Goal: Check status: Check status

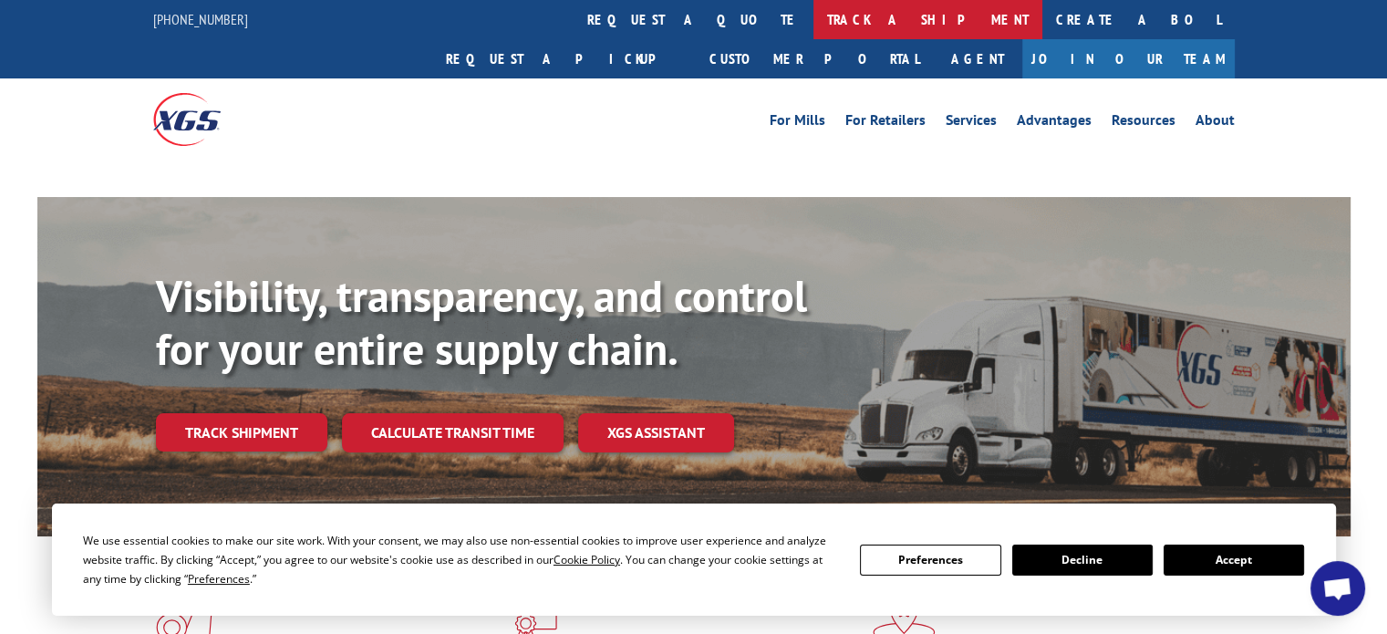
click at [814, 25] on link "track a shipment" at bounding box center [928, 19] width 229 height 39
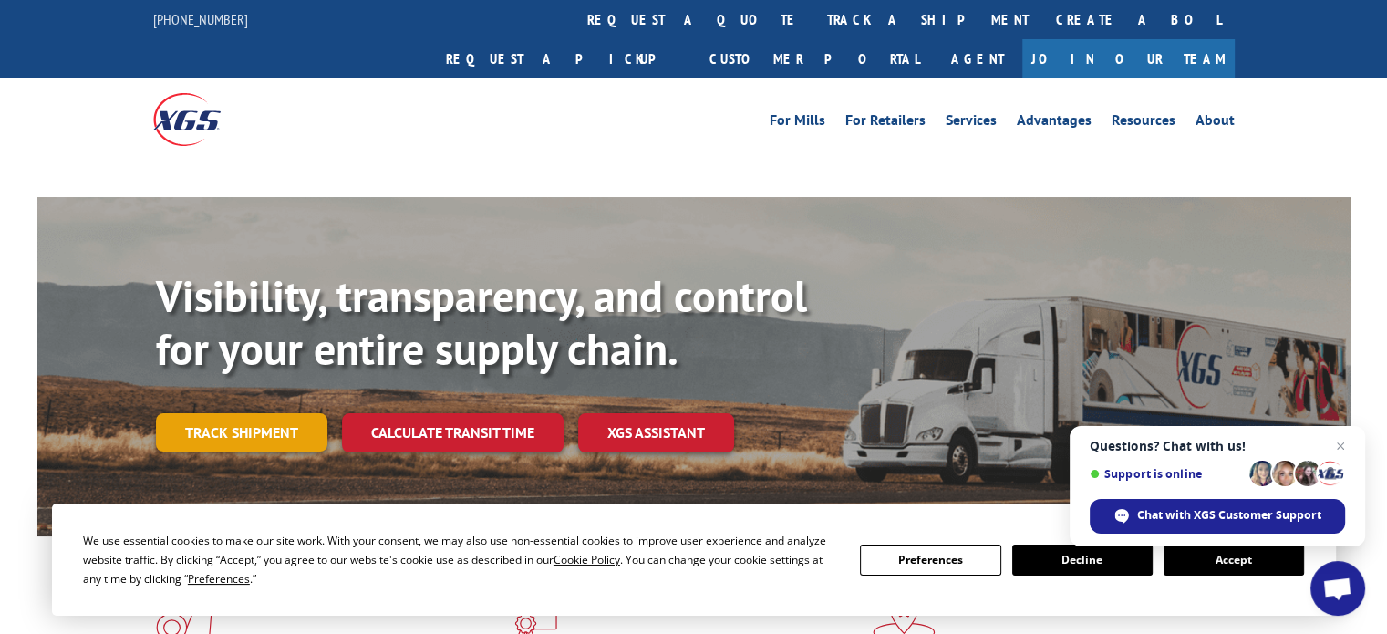
click at [224, 413] on link "Track shipment" at bounding box center [241, 432] width 171 height 38
click at [241, 413] on link "Track shipment" at bounding box center [241, 432] width 171 height 38
click at [1231, 558] on button "Accept" at bounding box center [1234, 560] width 140 height 31
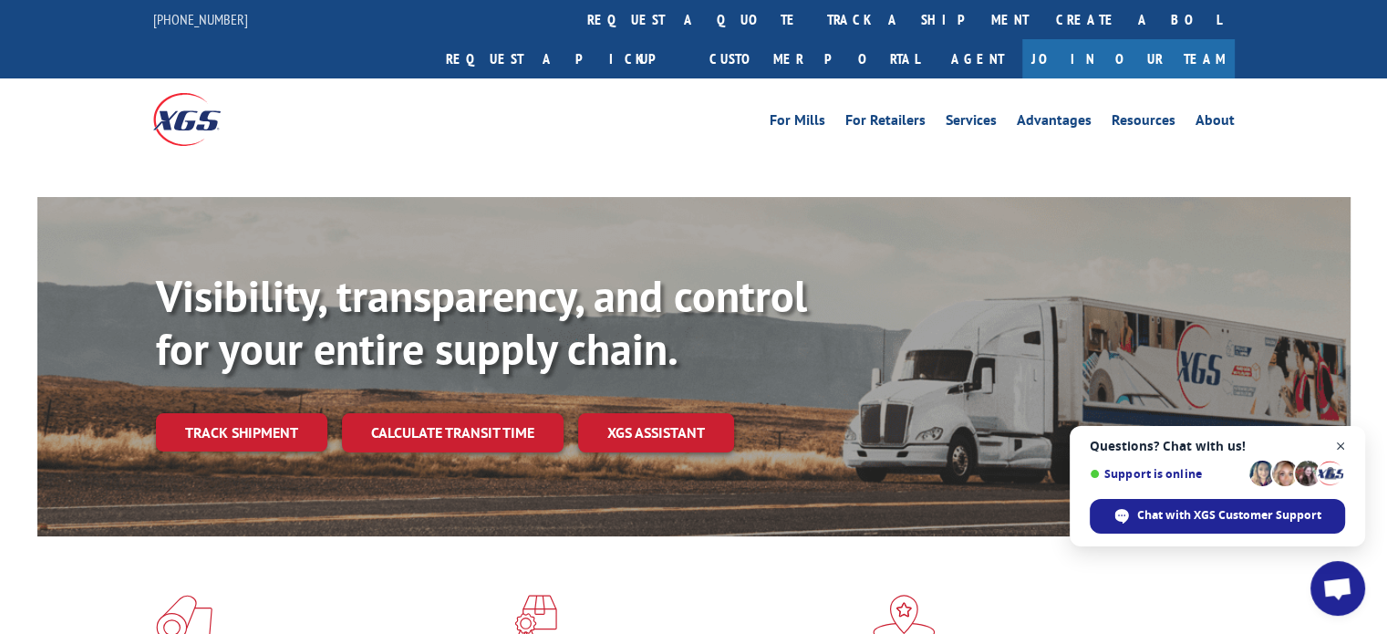
click at [1341, 448] on span "Close chat" at bounding box center [1341, 446] width 23 height 23
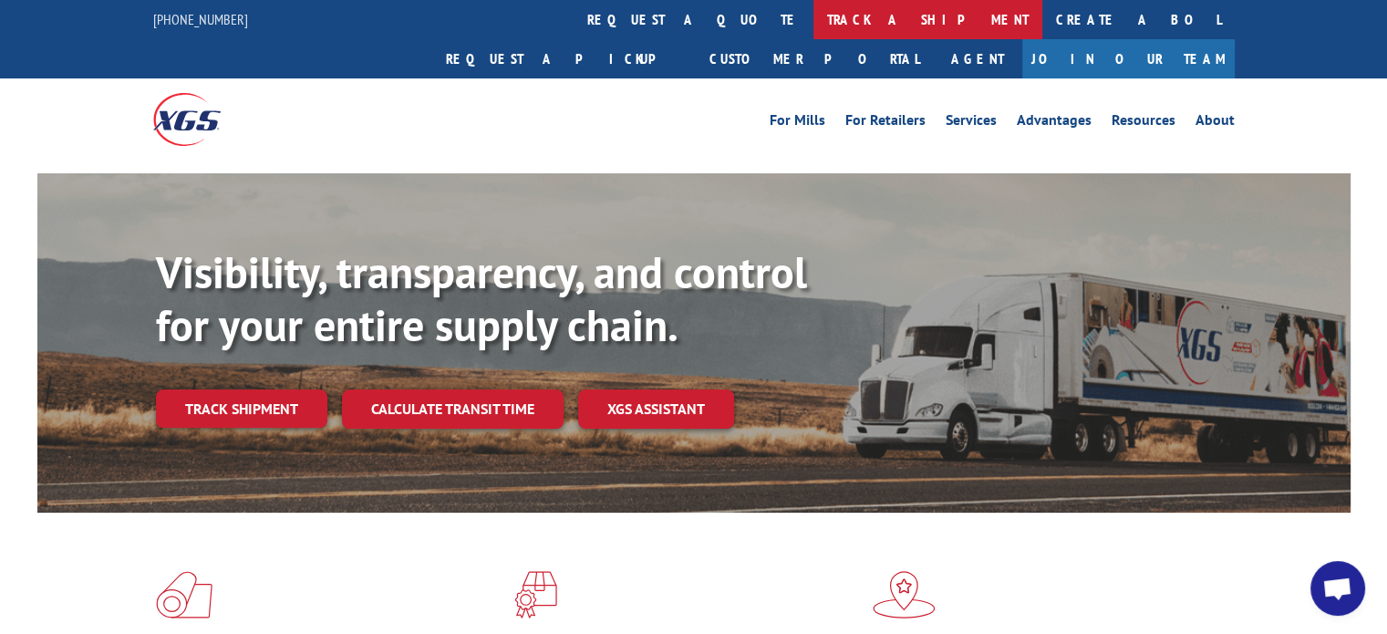
click at [814, 17] on link "track a shipment" at bounding box center [928, 19] width 229 height 39
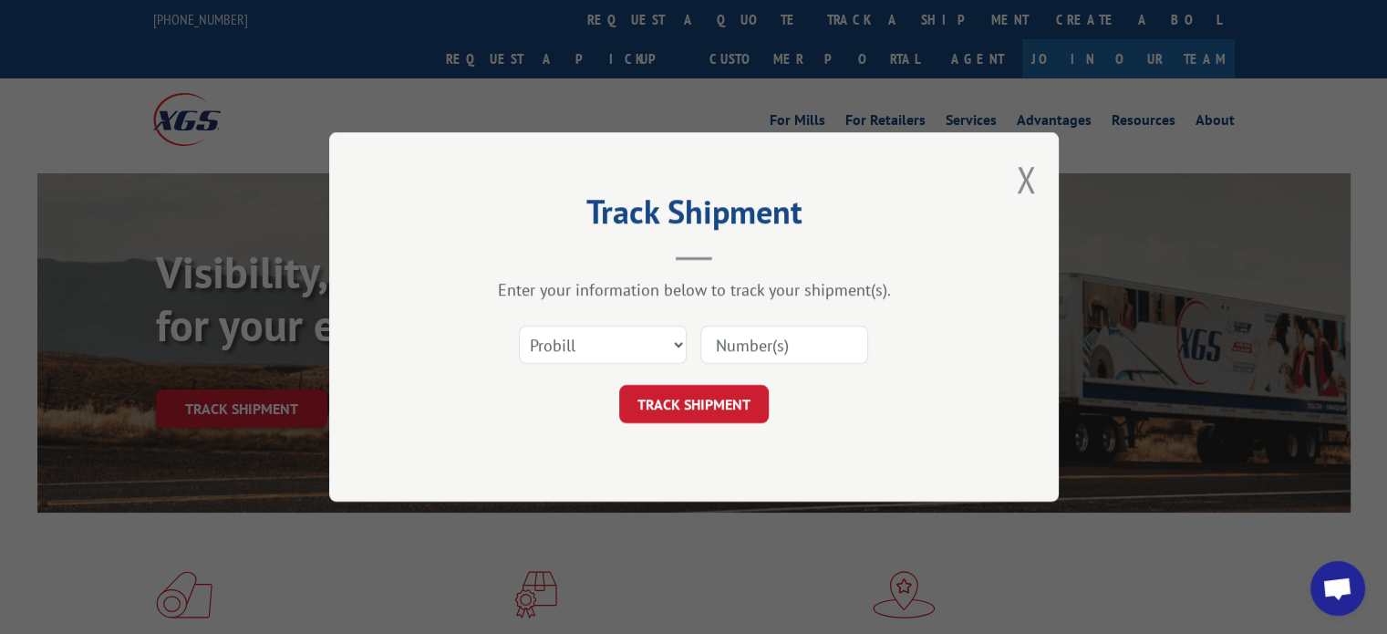
click at [775, 341] on input at bounding box center [784, 345] width 168 height 38
paste input "17444399"
type input "17444399"
click at [686, 401] on button "TRACK SHIPMENT" at bounding box center [694, 404] width 150 height 38
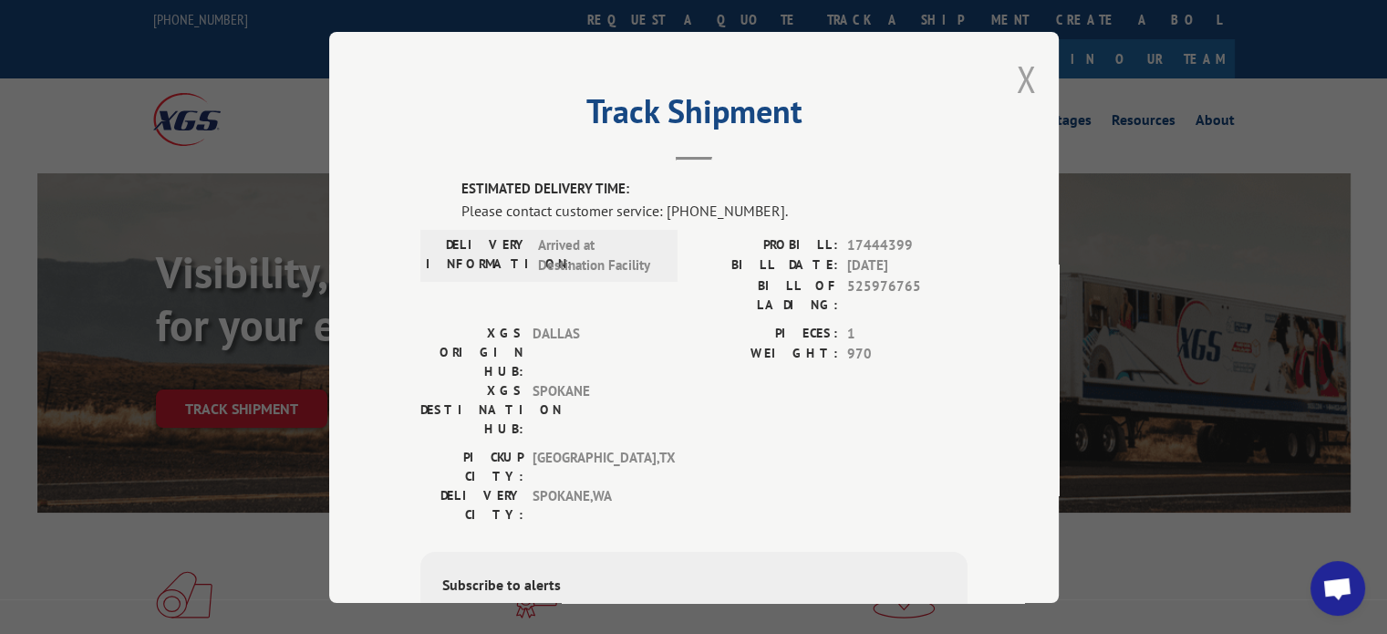
click at [1018, 86] on button "Close modal" at bounding box center [1026, 79] width 20 height 48
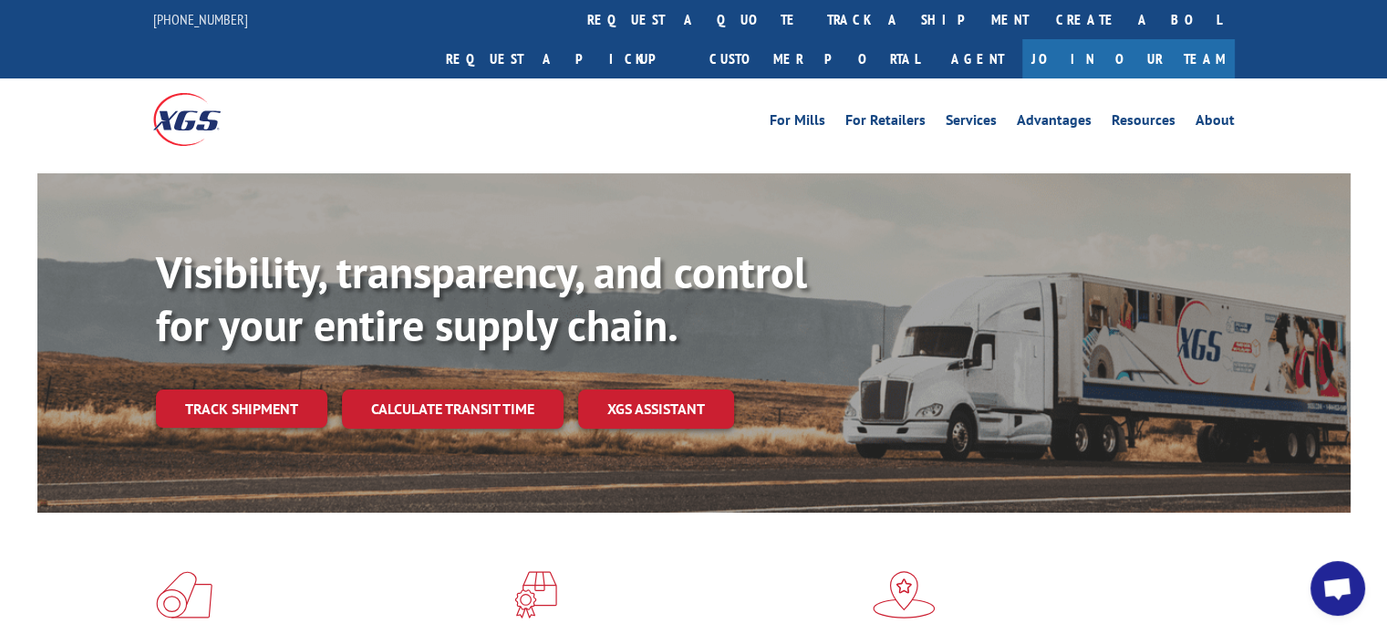
click at [1327, 589] on span "Open chat" at bounding box center [1337, 590] width 30 height 26
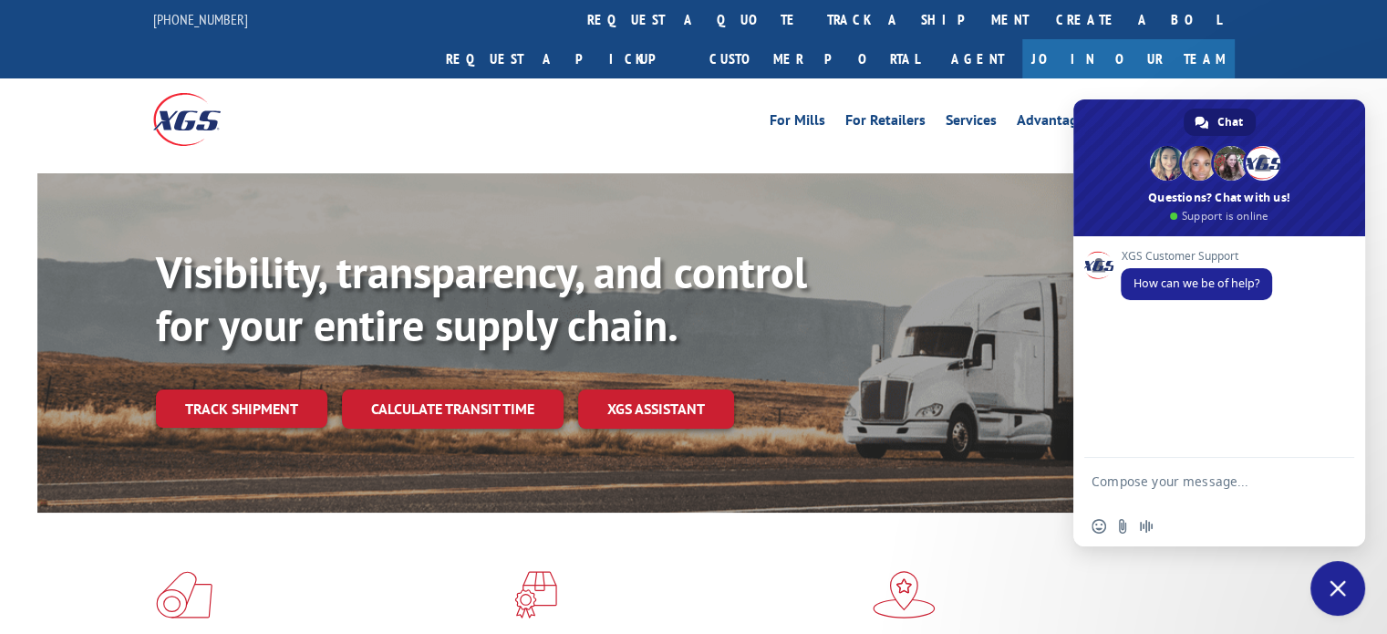
click at [1154, 482] on textarea "Compose your message..." at bounding box center [1199, 489] width 215 height 33
type textarea "Looking for DEL ETA for Pro# 17444399"
click at [1332, 472] on span "Send" at bounding box center [1333, 481] width 30 height 30
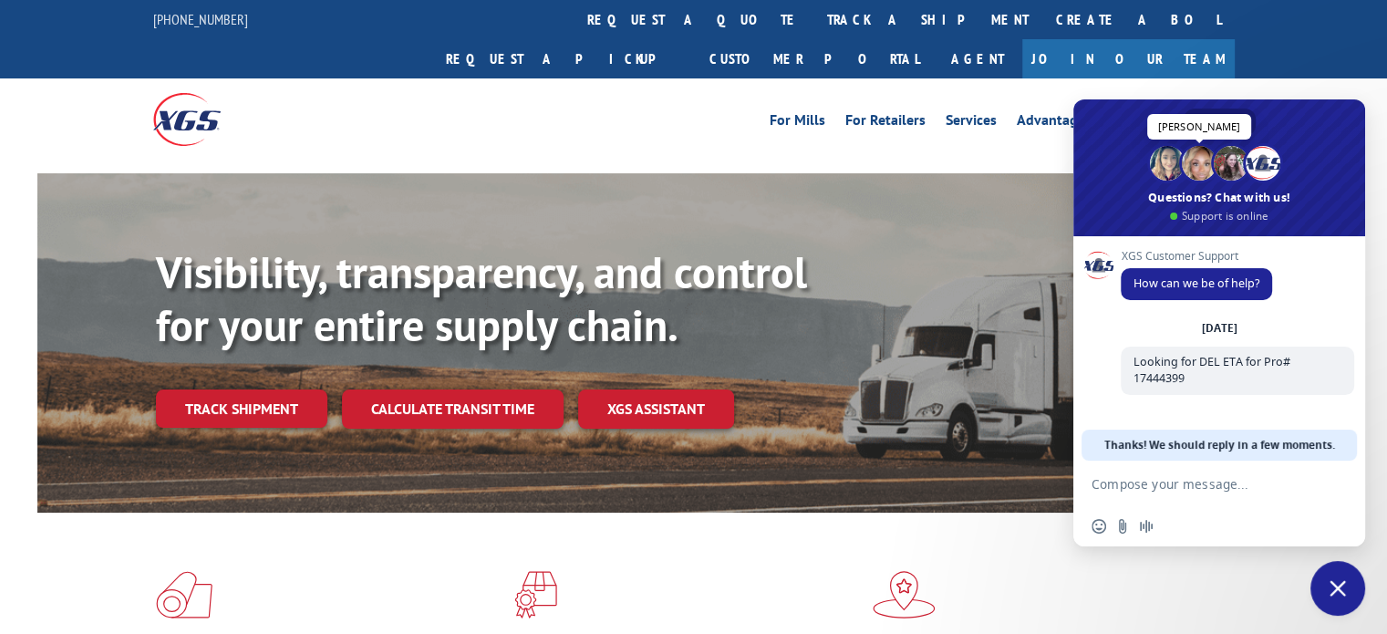
click at [1200, 168] on span at bounding box center [1199, 163] width 35 height 35
click at [1197, 214] on span at bounding box center [1220, 167] width 292 height 137
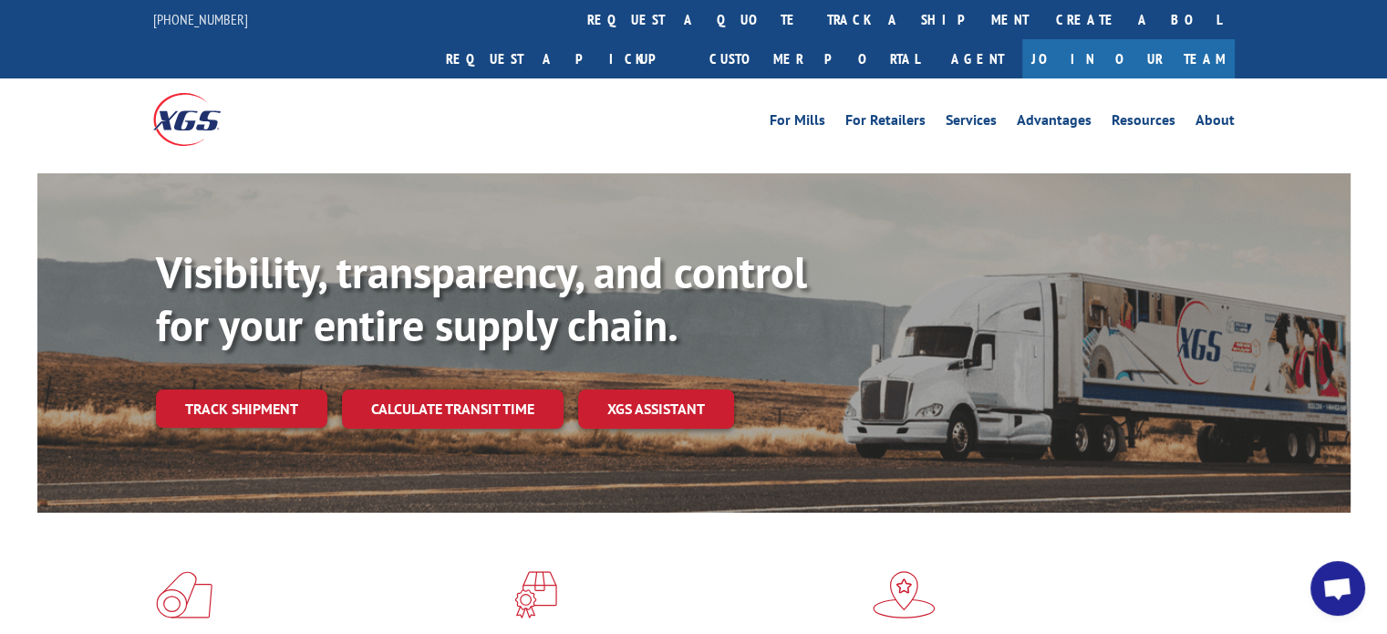
click at [1339, 601] on span "Open chat" at bounding box center [1337, 590] width 30 height 26
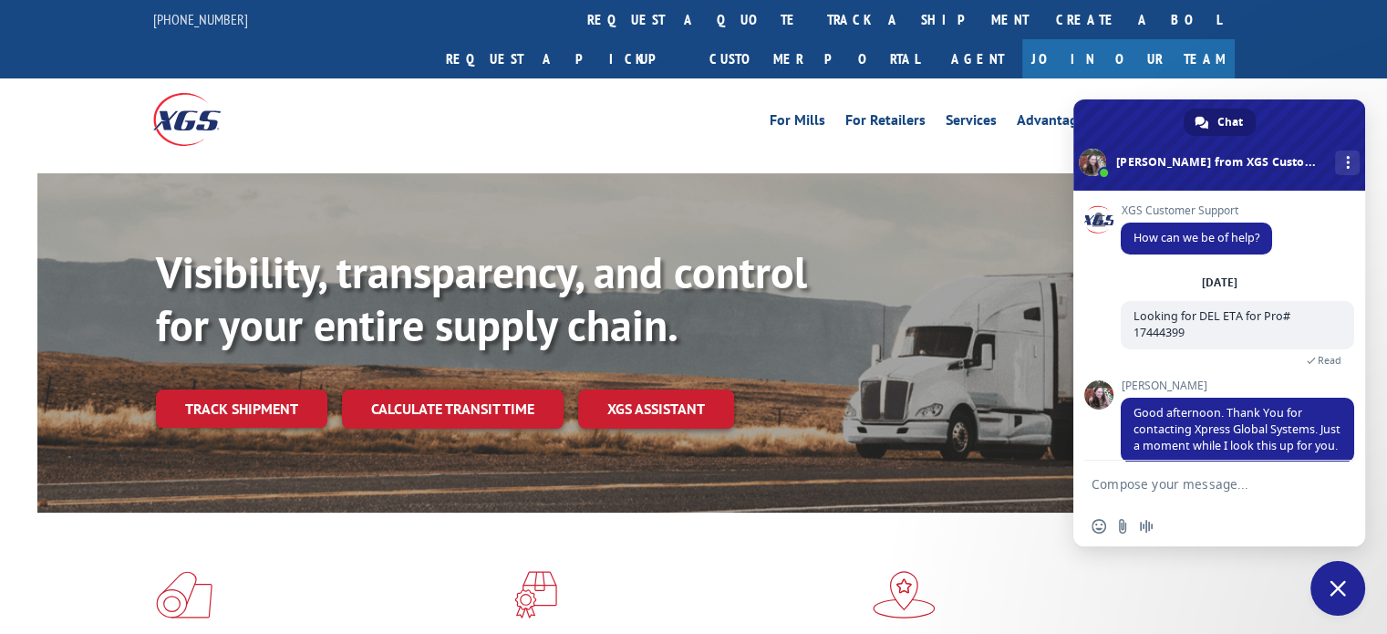
scroll to position [99, 0]
